Goal: Task Accomplishment & Management: Manage account settings

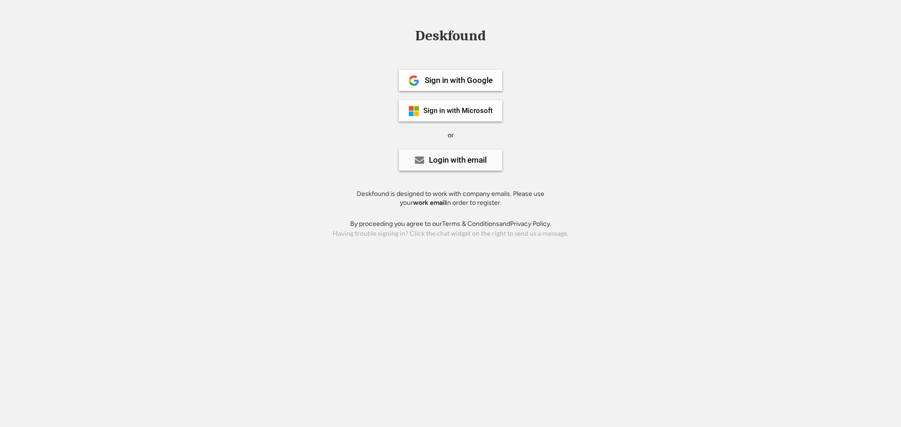
click at [455, 153] on div "Login with email" at bounding box center [450, 160] width 103 height 21
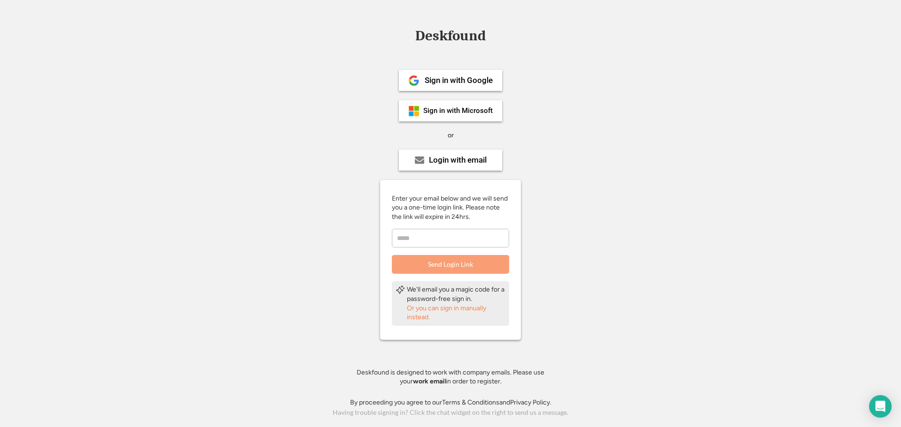
click at [347, 122] on div "Sign in with Google Sign in with Microsoft or Login with email Enter your email…" at bounding box center [450, 224] width 211 height 347
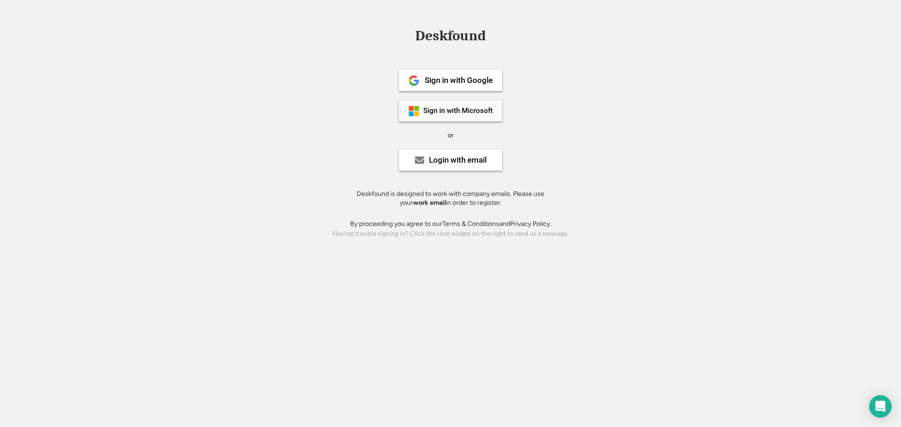
click at [447, 112] on div "Sign in with Microsoft" at bounding box center [457, 110] width 69 height 7
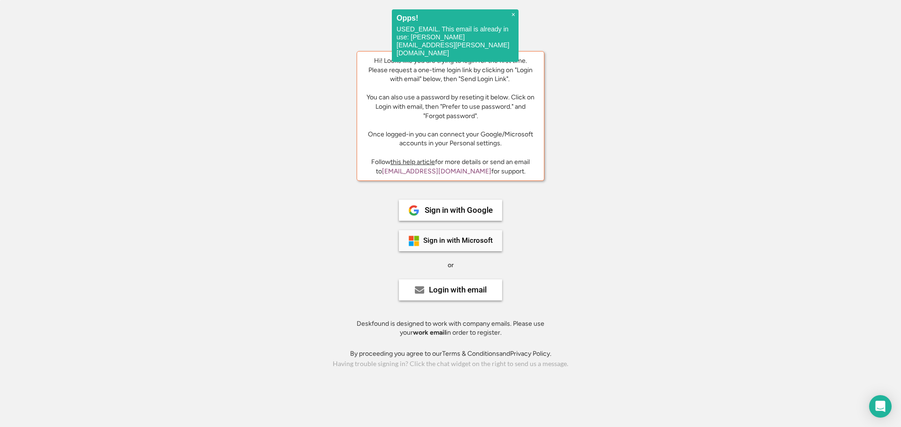
click at [450, 241] on div "Sign in with Microsoft" at bounding box center [457, 240] width 69 height 7
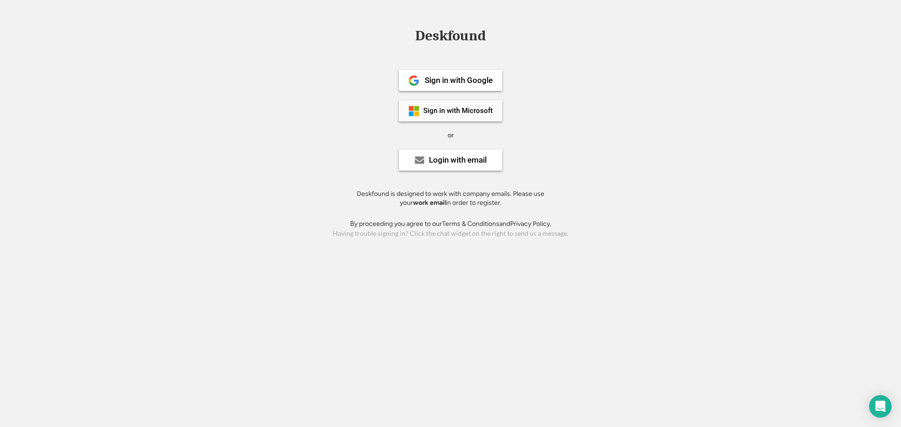
click at [447, 112] on div "Sign in with Microsoft" at bounding box center [457, 110] width 69 height 7
